Goal: Obtain resource: Download file/media

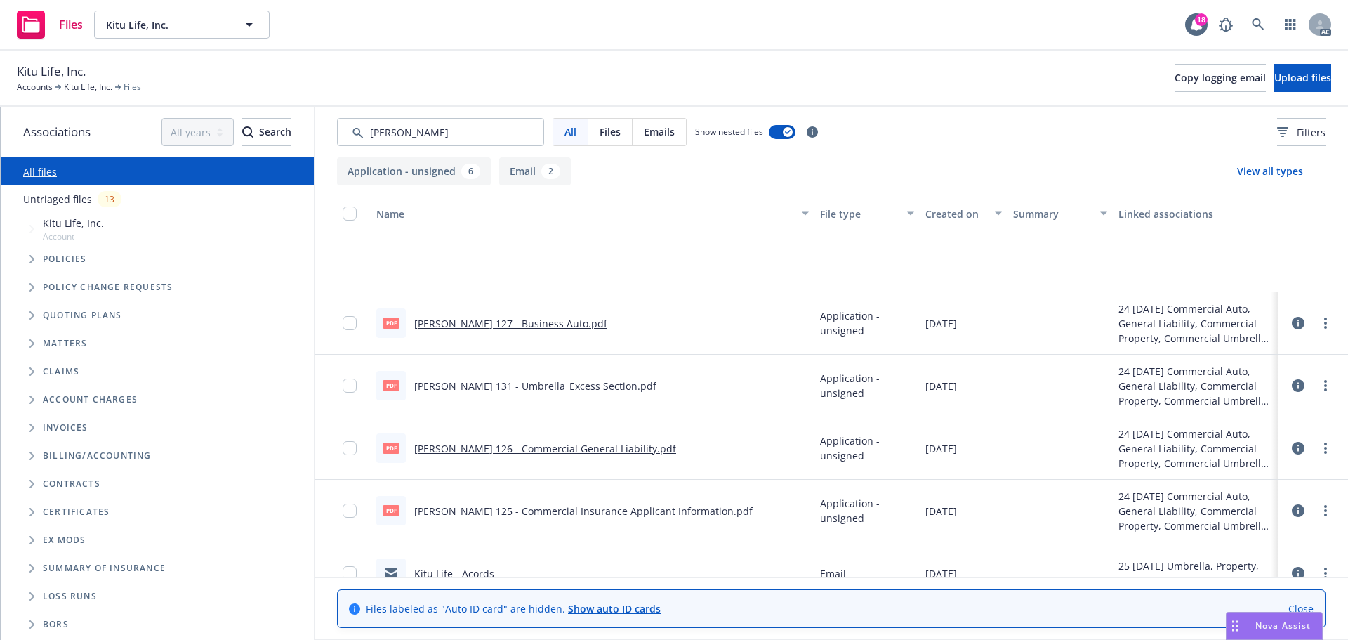
scroll to position [152, 0]
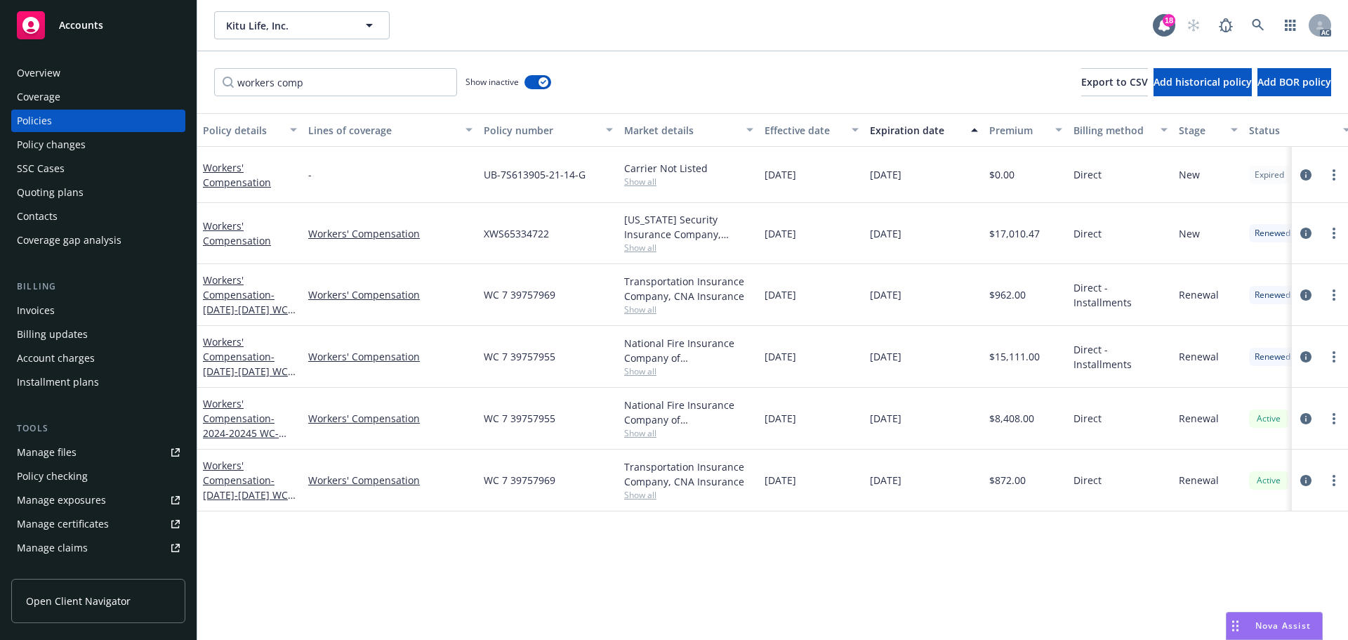
click at [907, 126] on div "Expiration date" at bounding box center [916, 130] width 93 height 15
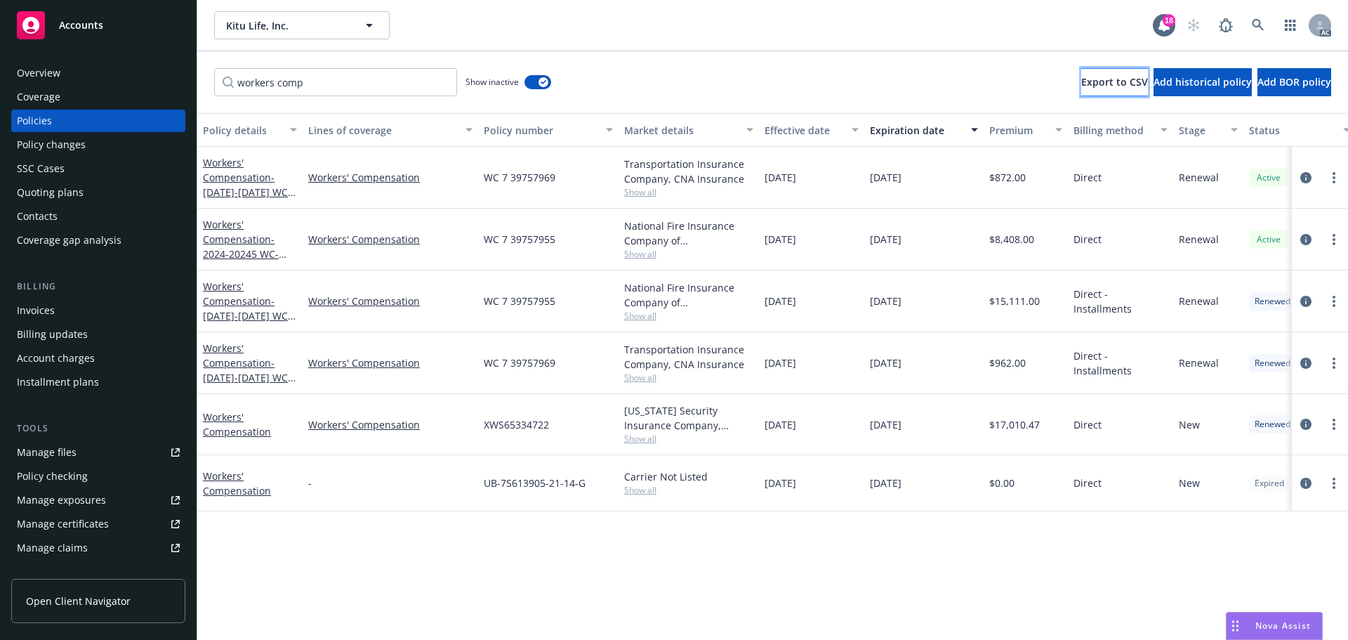
click at [1081, 82] on span "Export to CSV" at bounding box center [1114, 81] width 67 height 13
drag, startPoint x: 64, startPoint y: 74, endPoint x: 58, endPoint y: 81, distance: 10.0
click at [62, 75] on div "Overview" at bounding box center [98, 73] width 163 height 22
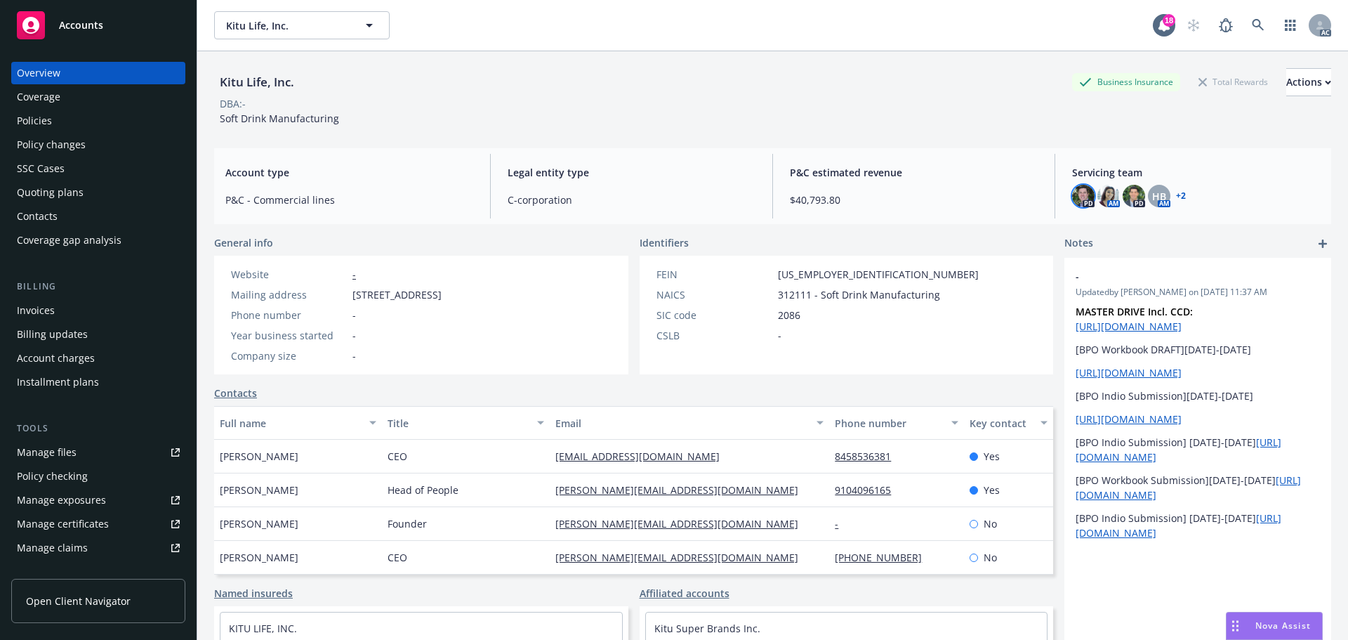
click at [1074, 195] on img at bounding box center [1083, 196] width 22 height 22
click at [1127, 196] on img at bounding box center [1134, 196] width 22 height 22
click at [53, 119] on div "Policies" at bounding box center [98, 121] width 163 height 22
